Goal: Information Seeking & Learning: Learn about a topic

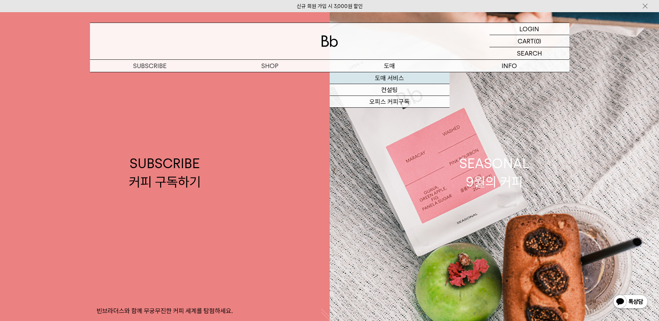
click at [379, 78] on link "도매 서비스" at bounding box center [389, 78] width 120 height 12
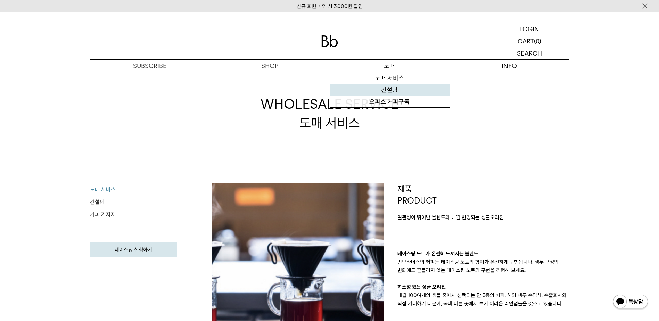
click at [389, 89] on link "컨설팅" at bounding box center [389, 90] width 120 height 12
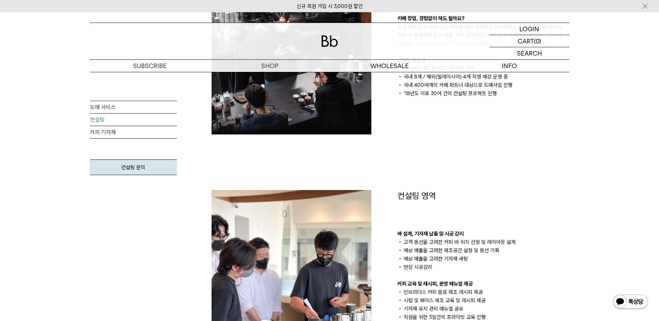
scroll to position [69, 0]
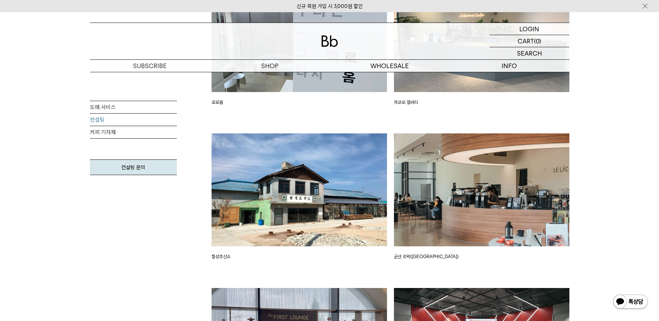
scroll to position [1319, 0]
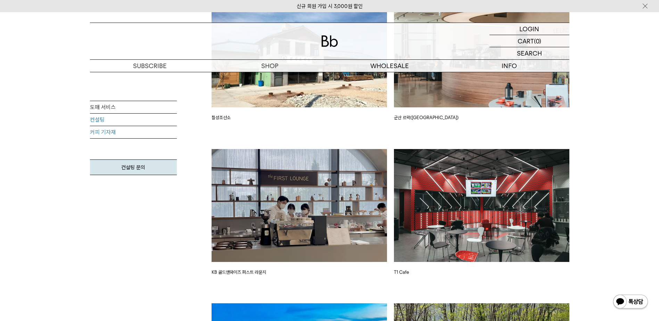
click at [116, 138] on link "커피 기자재" at bounding box center [133, 132] width 87 height 12
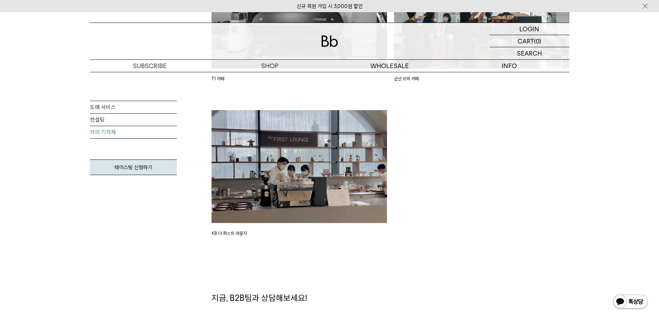
scroll to position [1284, 0]
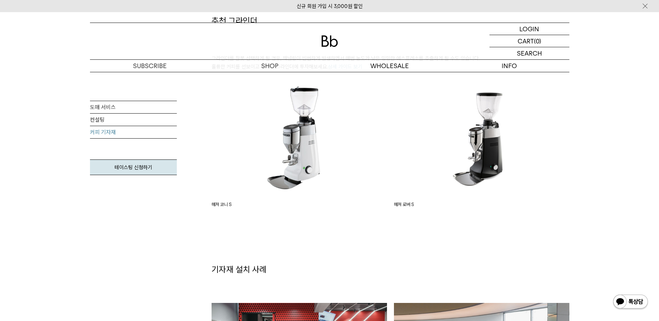
scroll to position [590, 0]
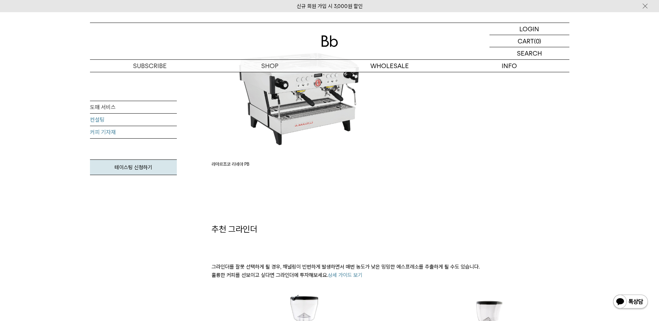
click at [98, 116] on link "컨설팅" at bounding box center [133, 120] width 87 height 12
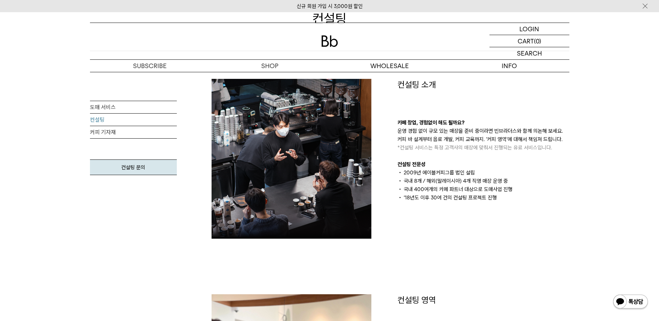
scroll to position [69, 0]
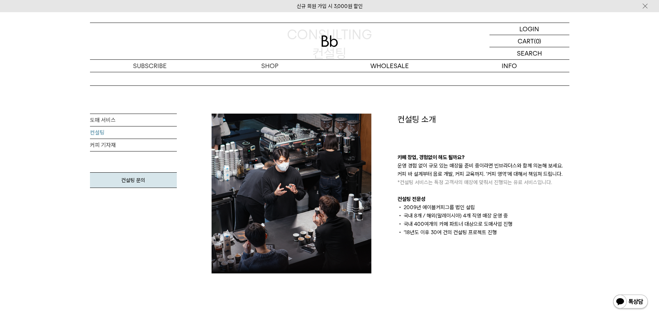
click at [560, 208] on li "2009년 에이블커피그룹 법인 설립" at bounding box center [483, 207] width 172 height 8
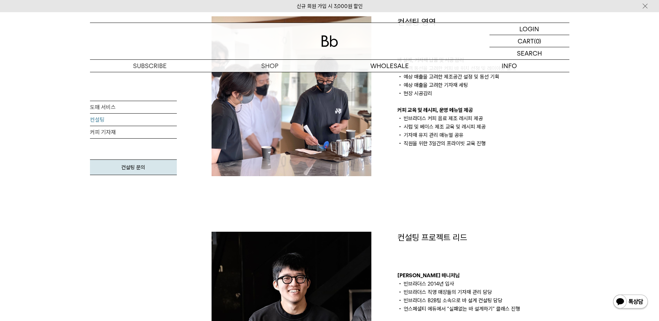
scroll to position [486, 0]
